Goal: Information Seeking & Learning: Learn about a topic

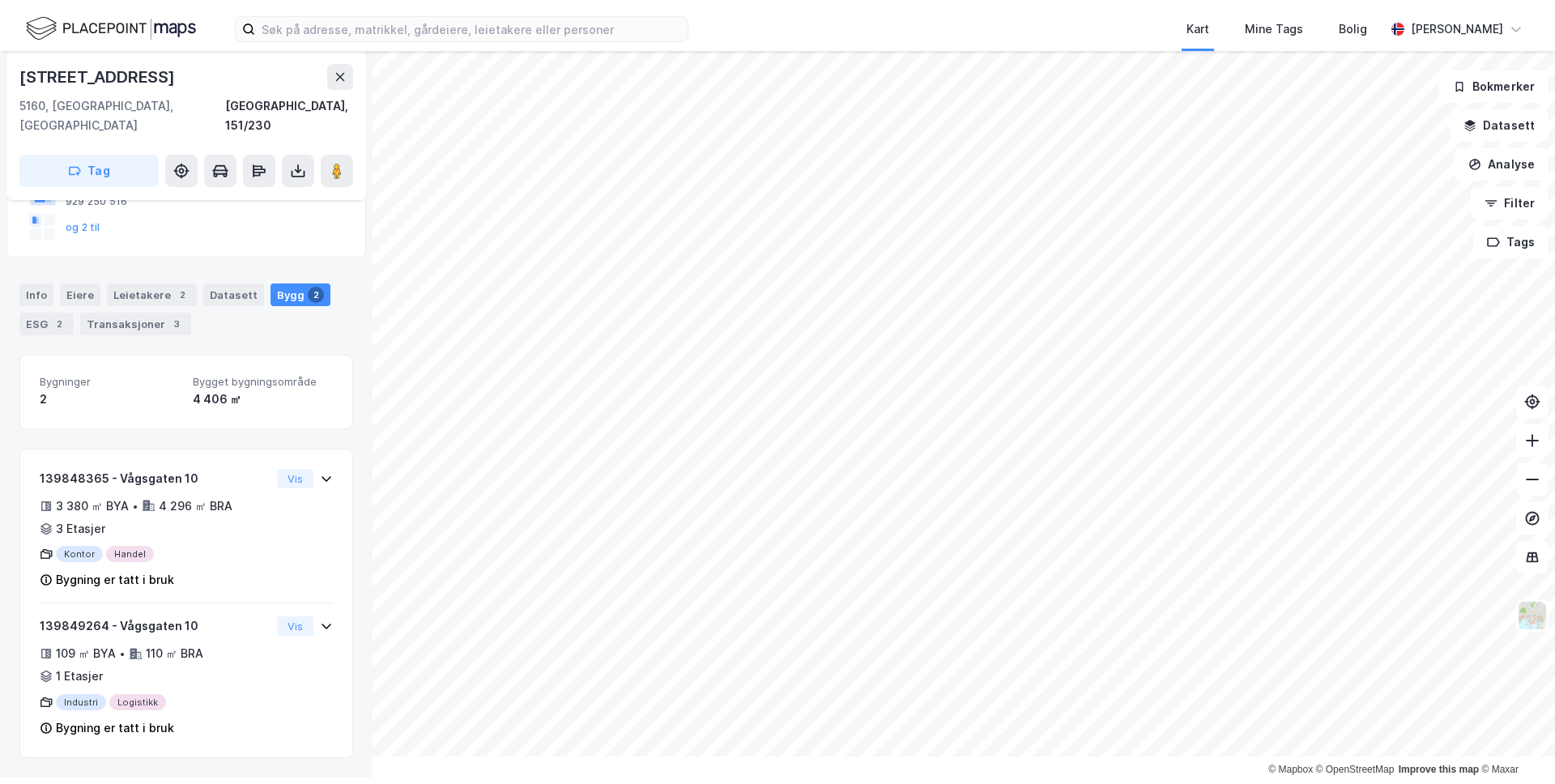
scroll to position [196, 0]
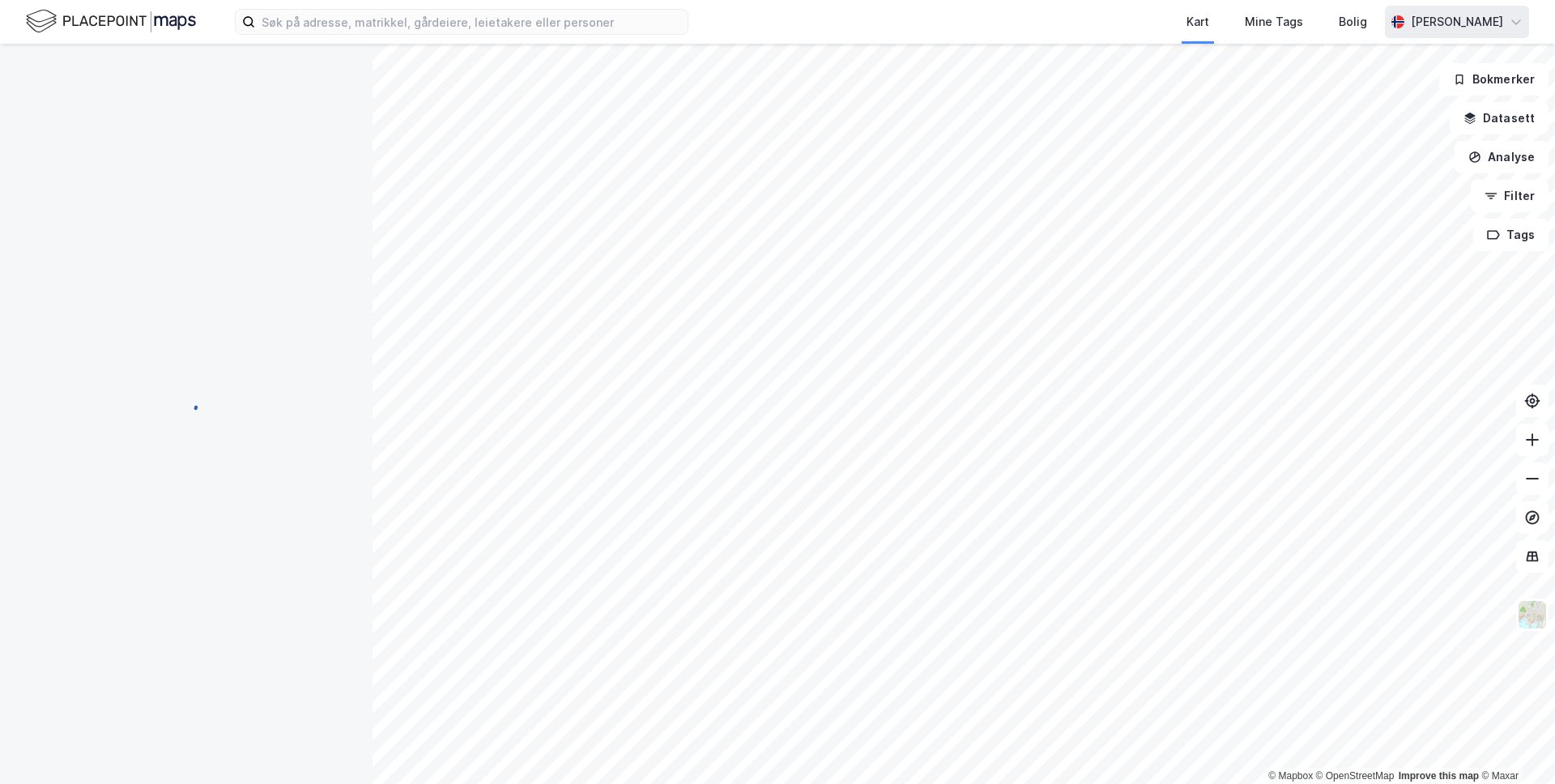
scroll to position [196, 0]
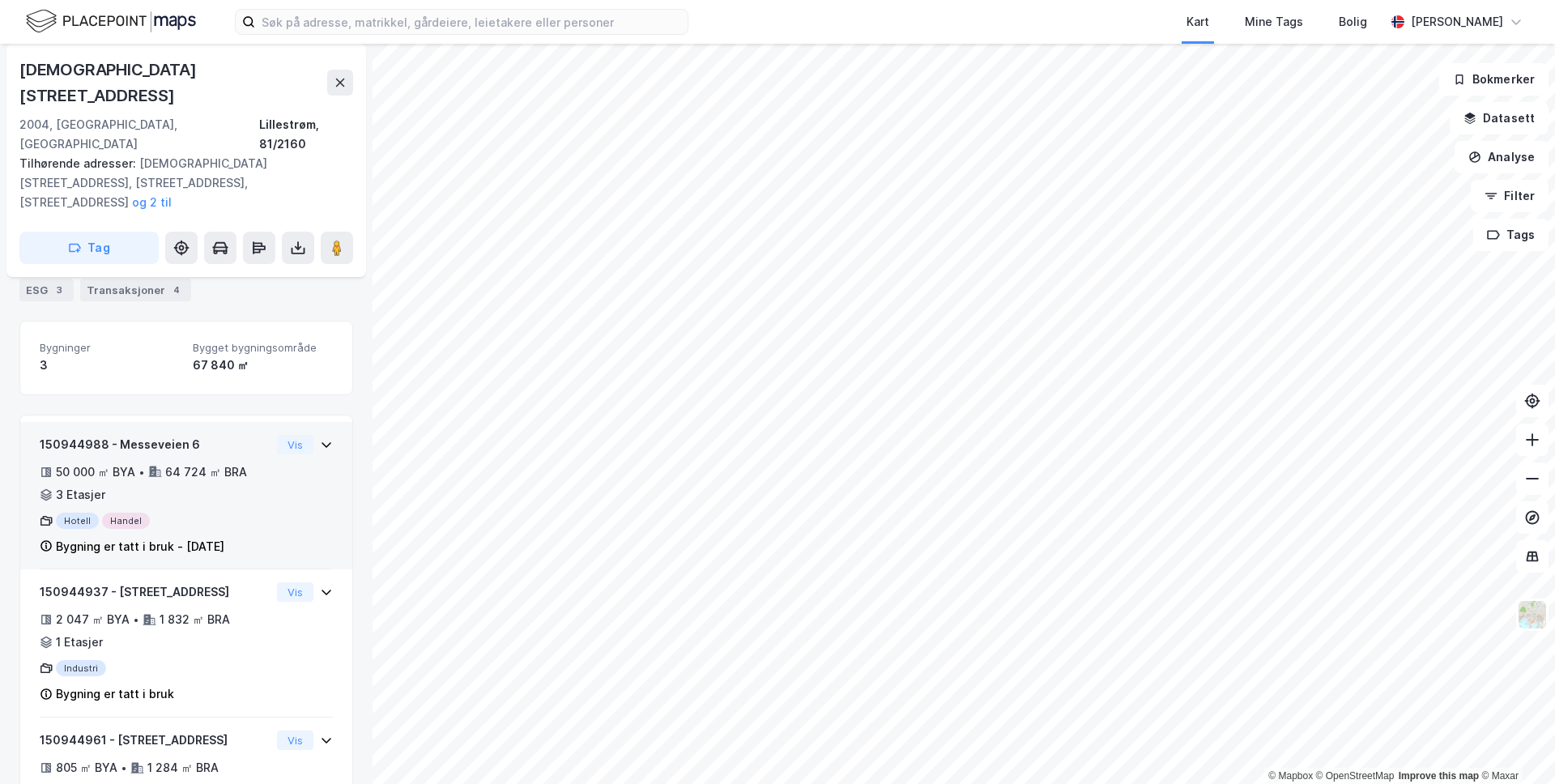
scroll to position [246, 0]
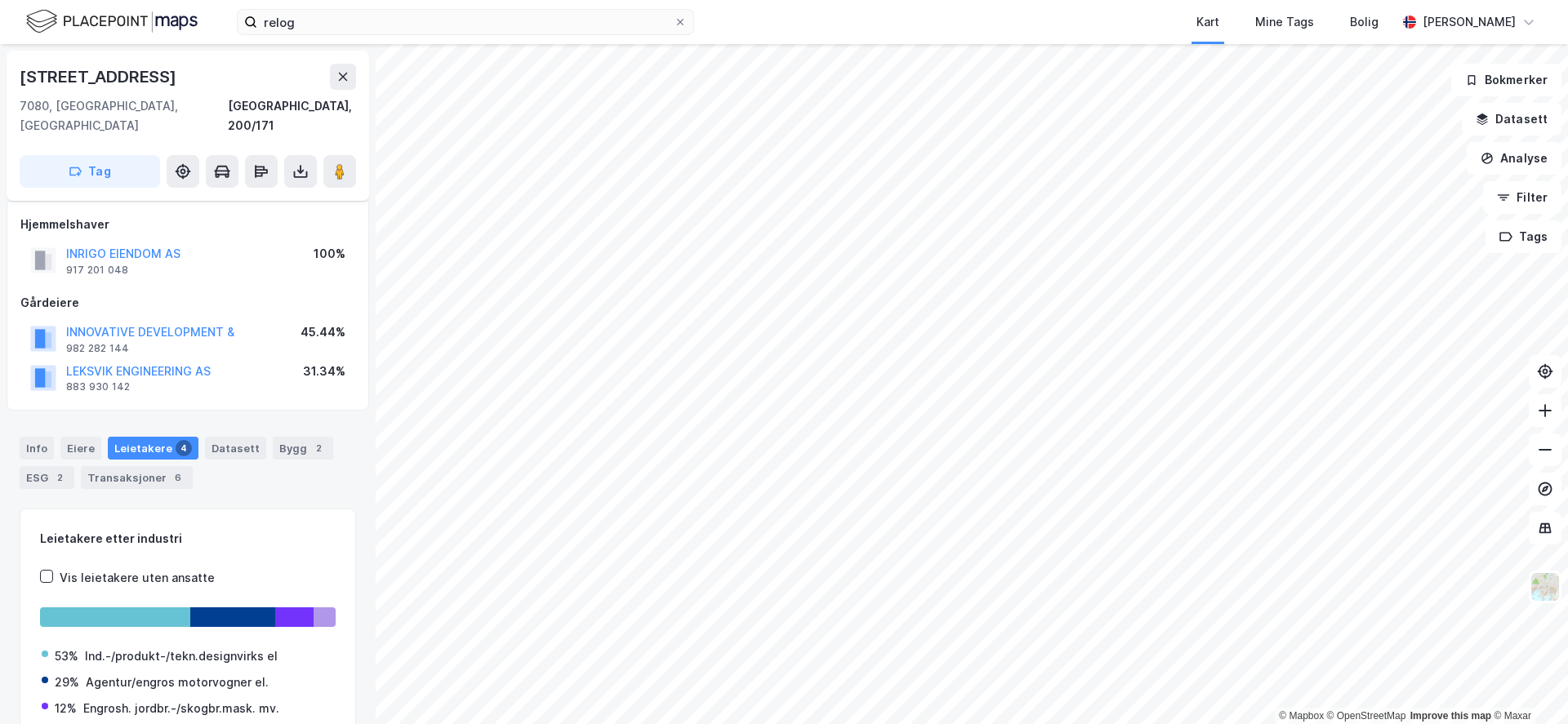
scroll to position [21, 0]
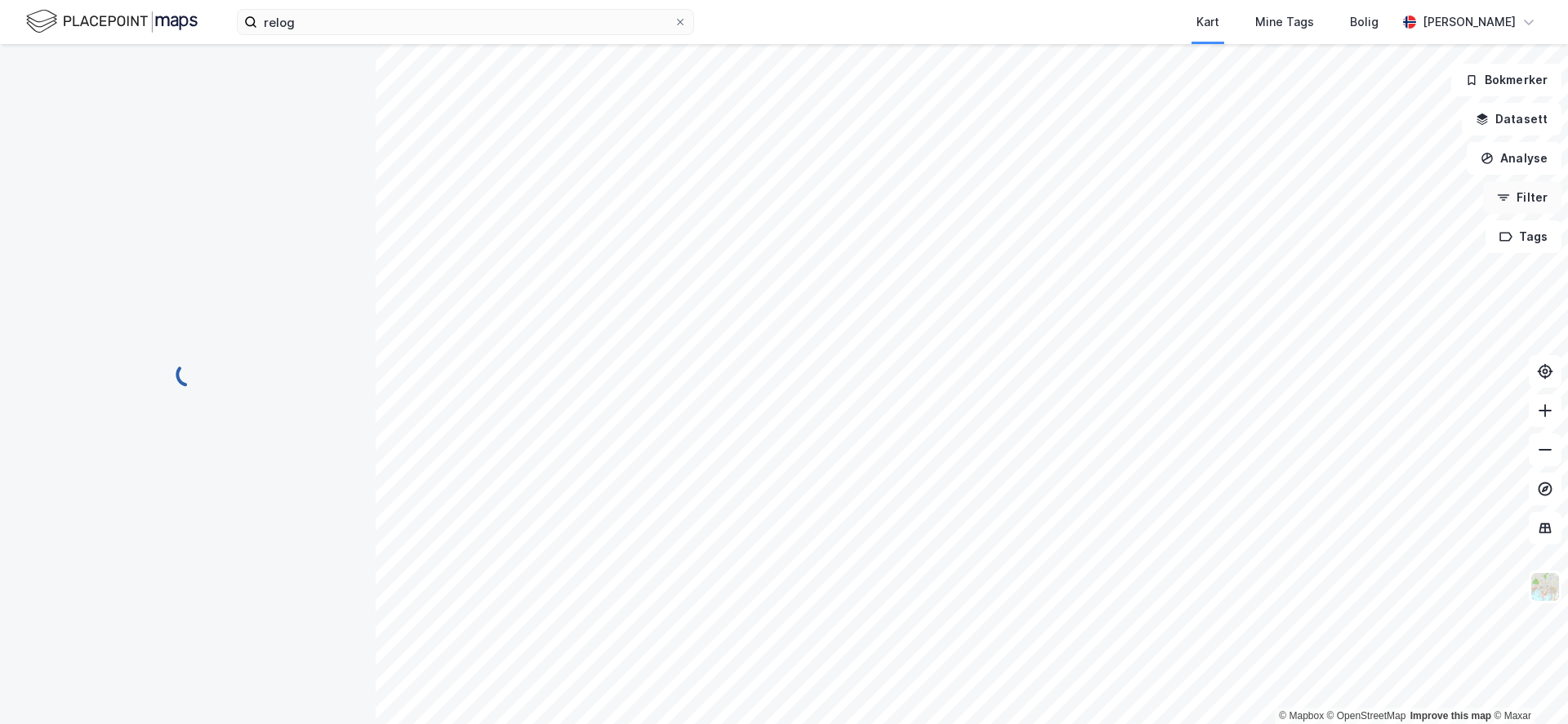
scroll to position [21, 0]
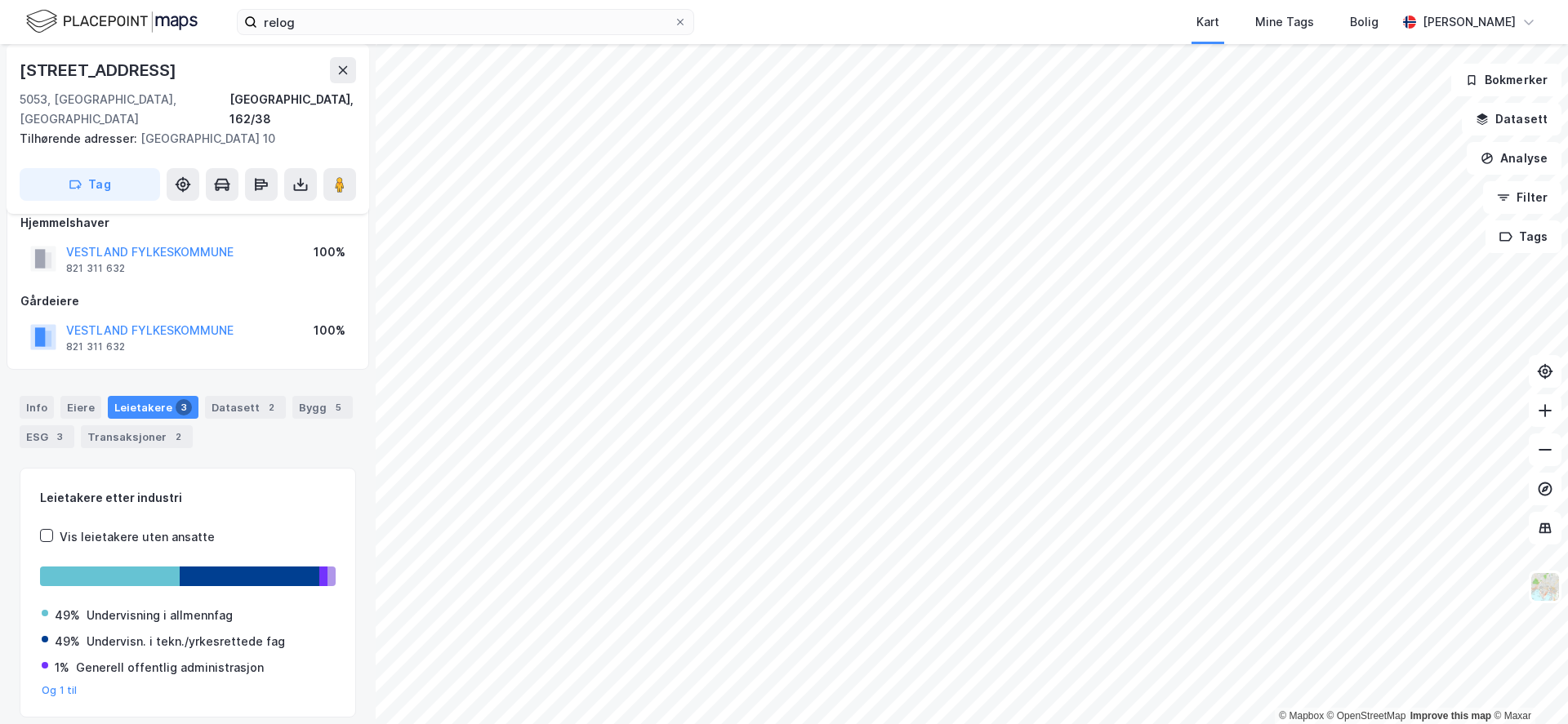
click at [750, 26] on div "relog Kart Mine Tags Bolig [PERSON_NAME] © Mapbox © OpenStreetMap Improve this …" at bounding box center [784, 362] width 1568 height 724
